Goal: Check status: Check status

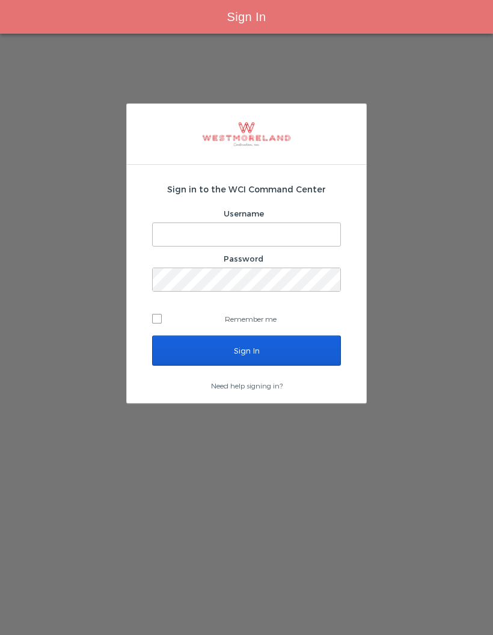
type input "[EMAIL_ADDRESS][PERSON_NAME][DOMAIN_NAME]"
click at [265, 357] on input "Sign In" at bounding box center [246, 351] width 189 height 30
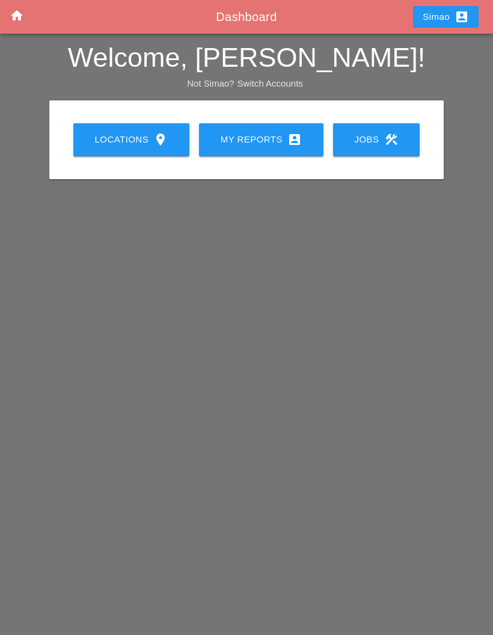
click at [259, 143] on div "My Reports account_box" at bounding box center [261, 139] width 86 height 14
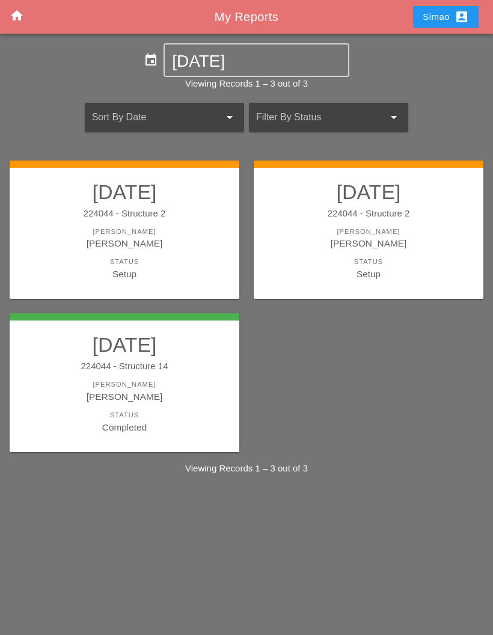
click at [356, 238] on div "[PERSON_NAME]" at bounding box center [369, 244] width 206 height 14
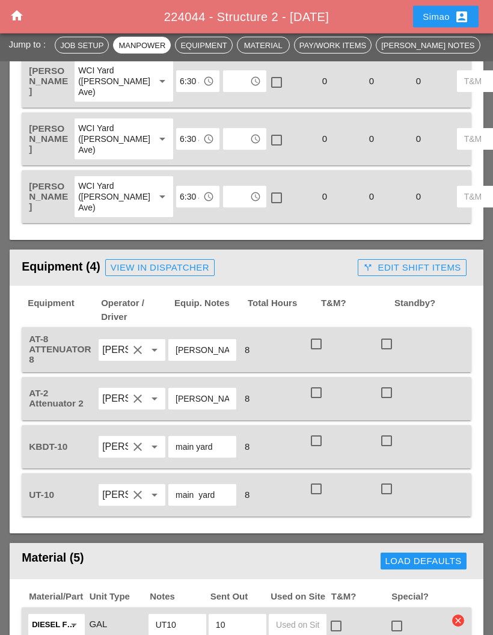
scroll to position [800, 0]
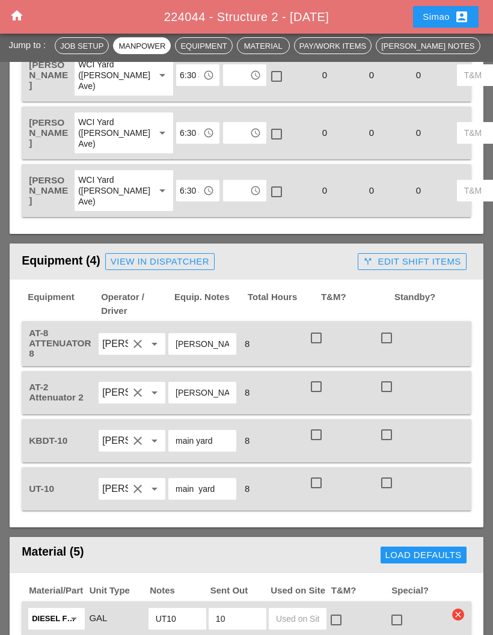
click at [14, 528] on div "Equipment Operator / Driver Equip. Notes Total Hours T&M? [GEOGRAPHIC_DATA]? AT…" at bounding box center [247, 404] width 474 height 248
click at [16, 527] on div "Equipment Operator / Driver Equip. Notes Total Hours T&M? [GEOGRAPHIC_DATA]? AT…" at bounding box center [247, 404] width 474 height 248
click at [5, 538] on div "[DATE] Job Setup Report Date [DATE] [PERSON_NAME] [PERSON_NAME] Weather Day 92°…" at bounding box center [247, 494] width 484 height 2213
click at [7, 536] on div "[DATE] Job Setup Report Date [DATE] [PERSON_NAME] [PERSON_NAME] Weather Day 92°…" at bounding box center [247, 494] width 484 height 2213
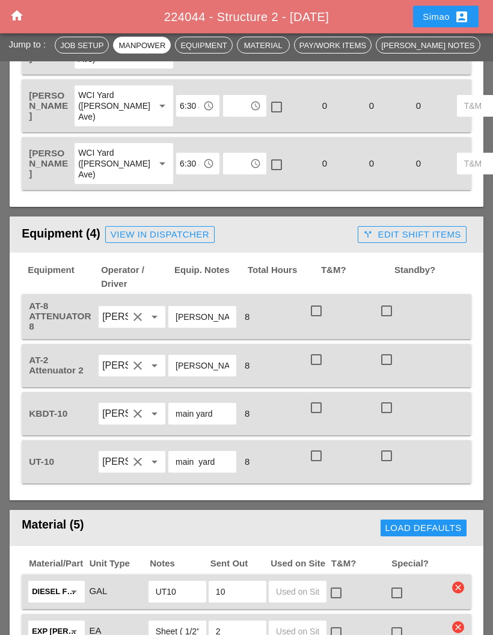
scroll to position [829, 0]
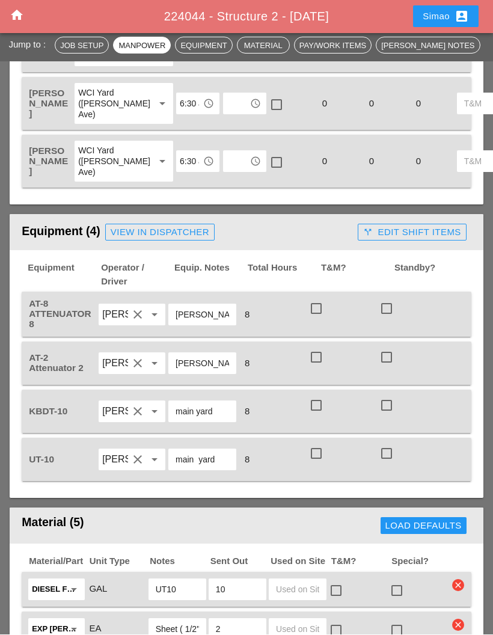
click at [16, 496] on div "Equipment Operator / Driver Equip. Notes Total Hours T&M? [GEOGRAPHIC_DATA]? AT…" at bounding box center [247, 375] width 474 height 248
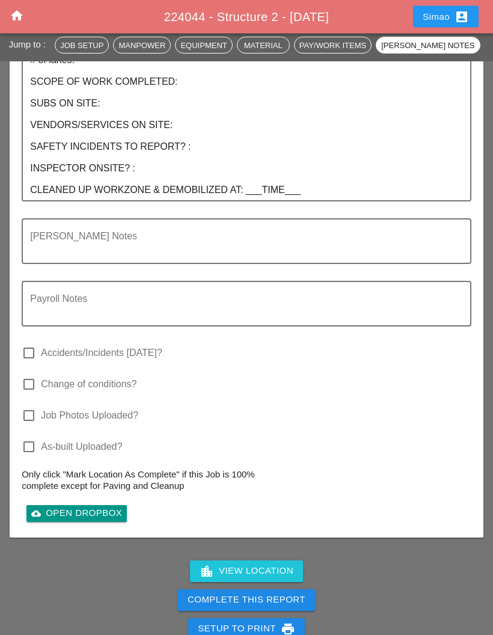
scroll to position [1831, 0]
